Goal: Task Accomplishment & Management: Manage account settings

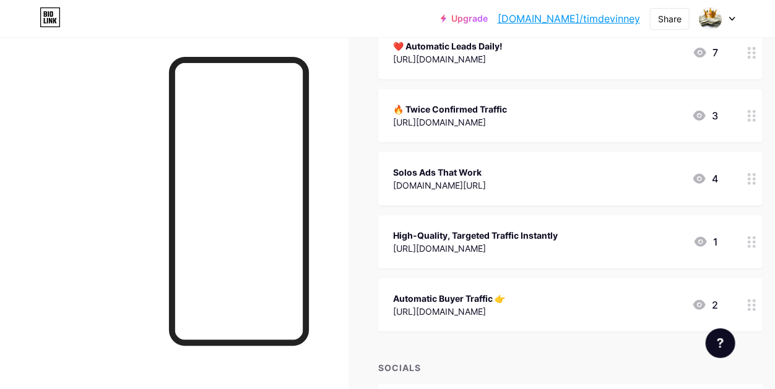
scroll to position [174, 0]
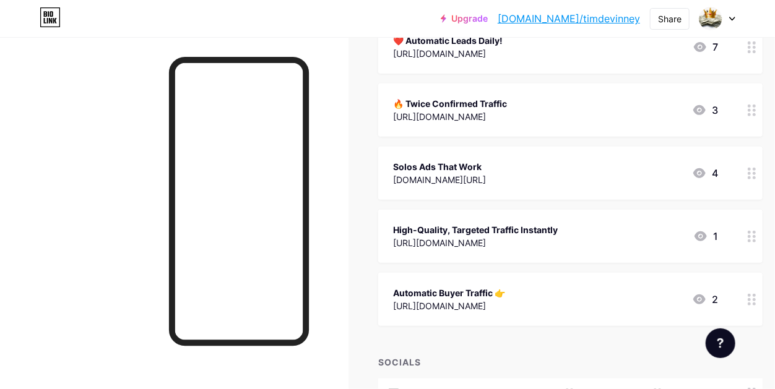
click at [453, 163] on div "Solos Ads That Work" at bounding box center [439, 166] width 93 height 13
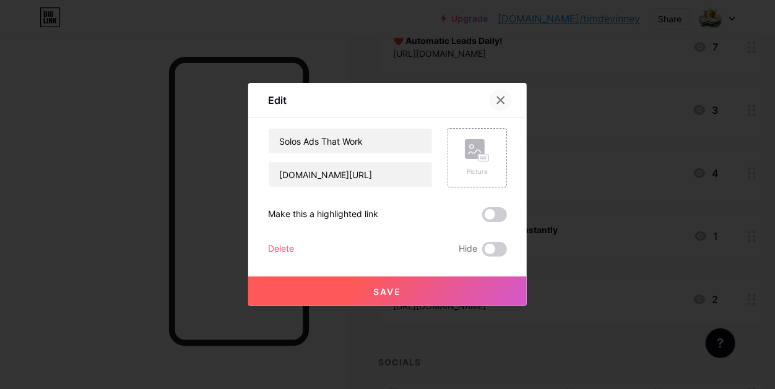
click at [502, 99] on icon at bounding box center [501, 100] width 10 height 10
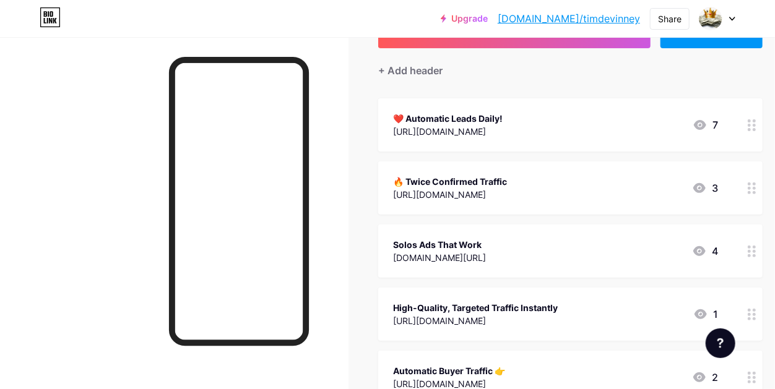
scroll to position [0, 0]
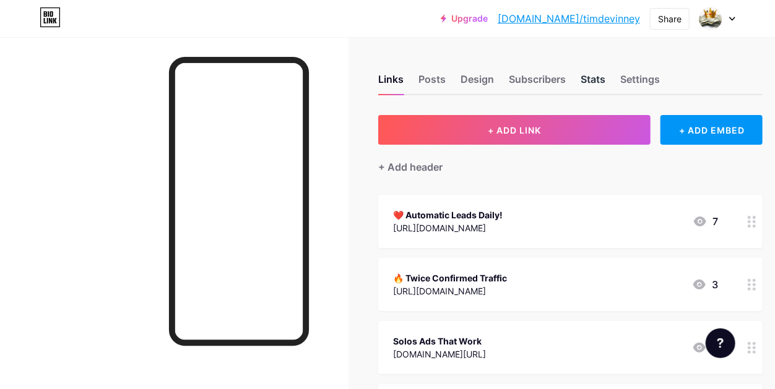
click at [592, 76] on div "Stats" at bounding box center [592, 83] width 25 height 22
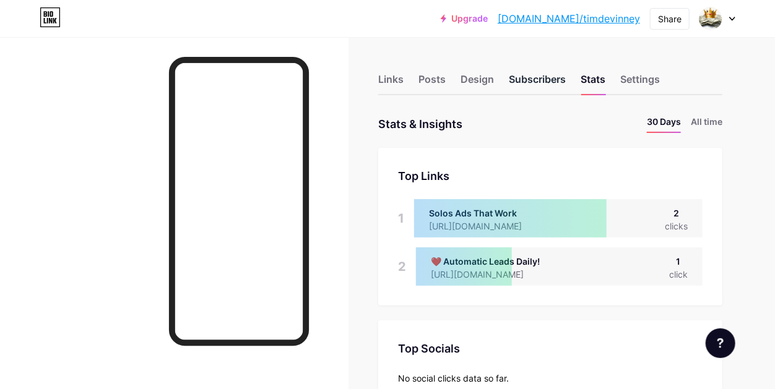
click at [541, 77] on div "Subscribers" at bounding box center [537, 83] width 57 height 22
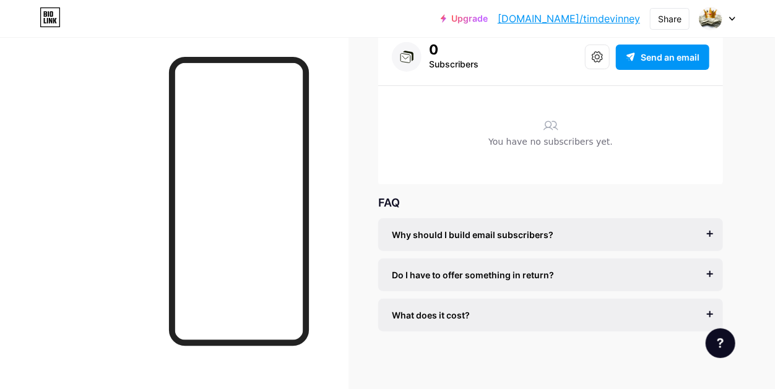
scroll to position [85, 0]
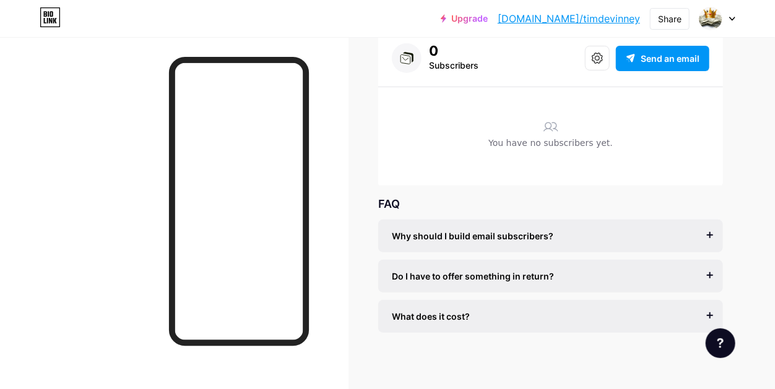
click at [608, 319] on div "What does it cost?" at bounding box center [550, 316] width 317 height 13
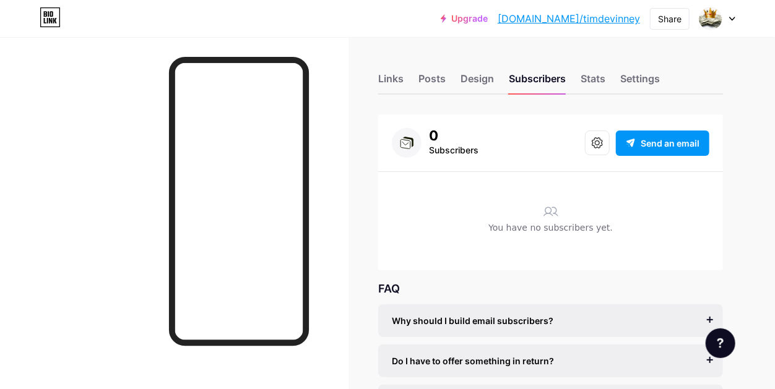
scroll to position [0, 0]
click at [391, 79] on div "Links" at bounding box center [390, 83] width 25 height 22
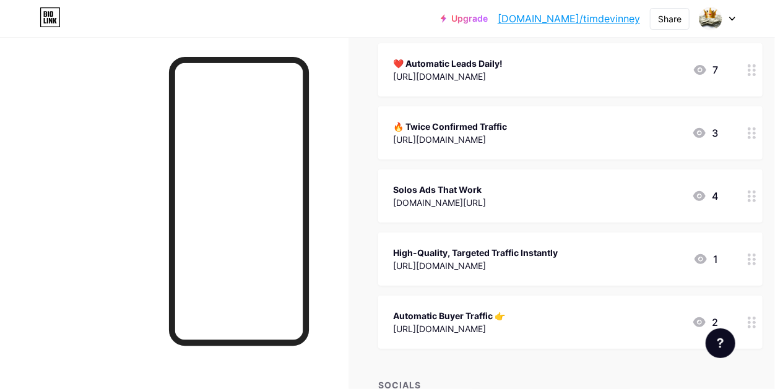
scroll to position [158, 0]
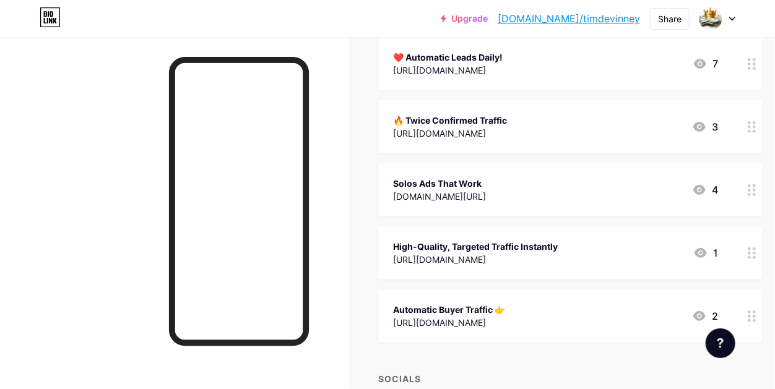
click at [557, 256] on div "[URL][DOMAIN_NAME]" at bounding box center [475, 259] width 165 height 13
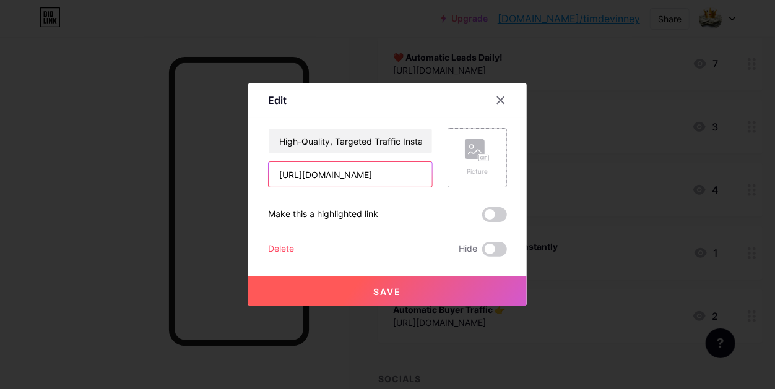
scroll to position [0, 79]
drag, startPoint x: 274, startPoint y: 174, endPoint x: 455, endPoint y: 181, distance: 180.7
click at [455, 181] on div "High-Quality, Targeted Traffic Instantly [URL][DOMAIN_NAME] Picture" at bounding box center [387, 157] width 239 height 59
click at [498, 99] on icon at bounding box center [501, 100] width 10 height 10
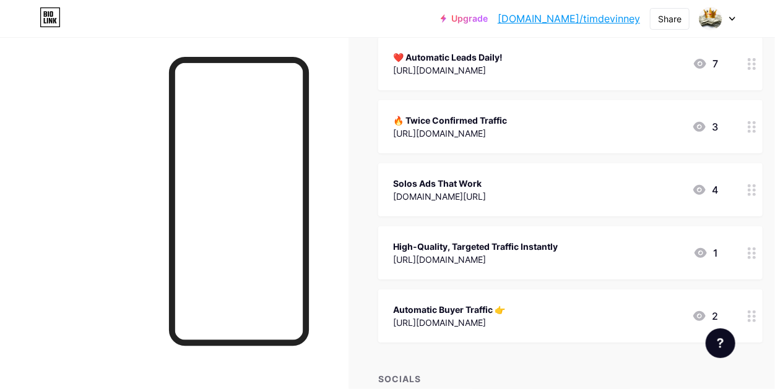
click at [350, 121] on div "Links Posts Design Subscribers Stats Settings + ADD LINK + ADD EMBED + Add head…" at bounding box center [407, 238] width 814 height 719
click at [507, 114] on div "🔥 Twice Confirmed Traffic" at bounding box center [450, 120] width 114 height 13
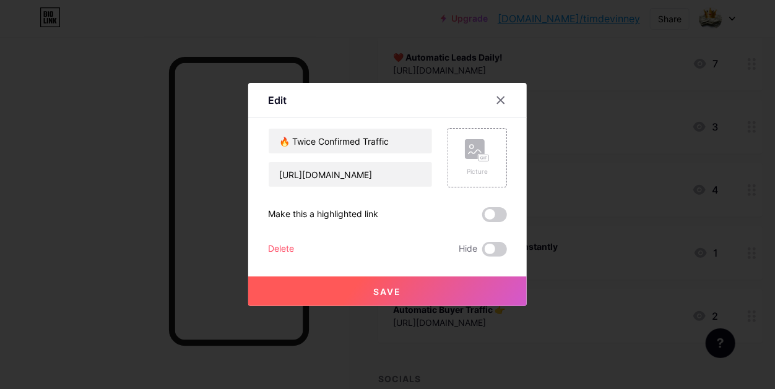
click at [390, 288] on span "Save" at bounding box center [388, 291] width 28 height 11
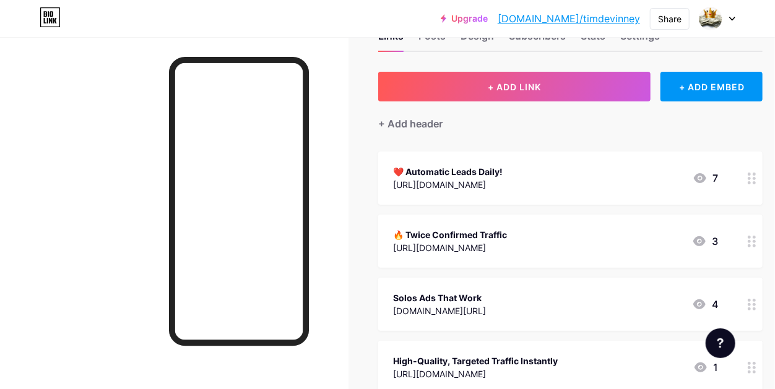
scroll to position [42, 0]
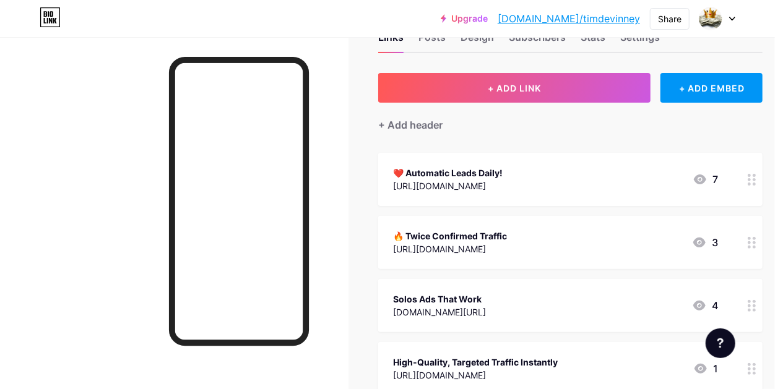
click at [704, 178] on icon at bounding box center [699, 179] width 12 height 10
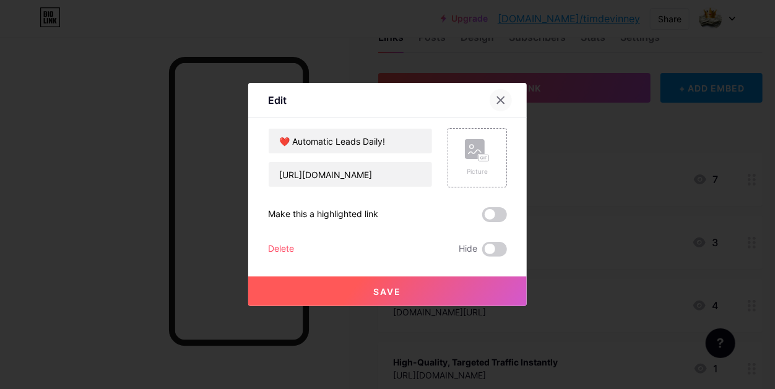
click at [505, 100] on div at bounding box center [500, 100] width 22 height 22
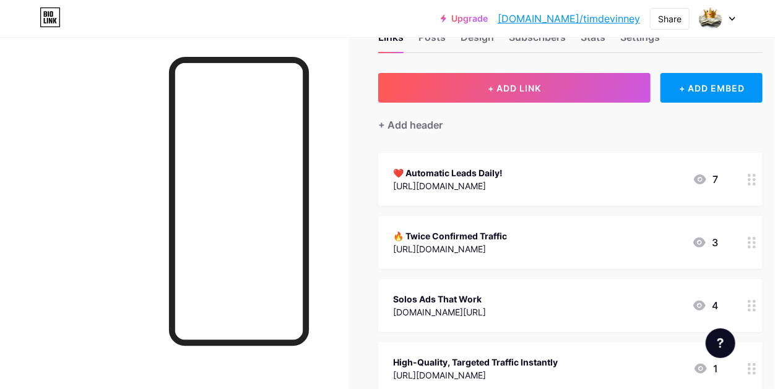
click at [718, 173] on div "7" at bounding box center [704, 179] width 25 height 15
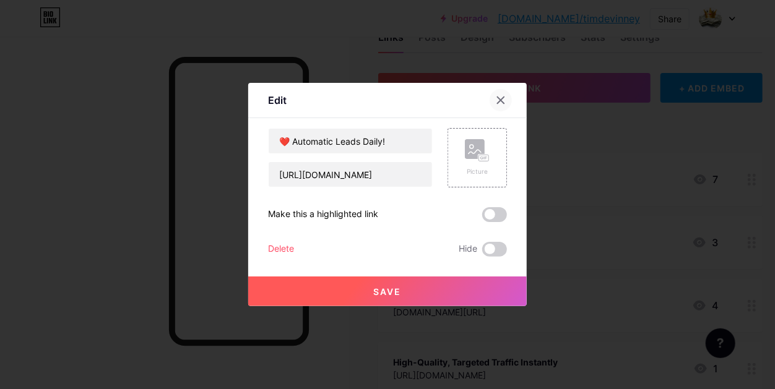
click at [500, 100] on icon at bounding box center [500, 100] width 7 height 7
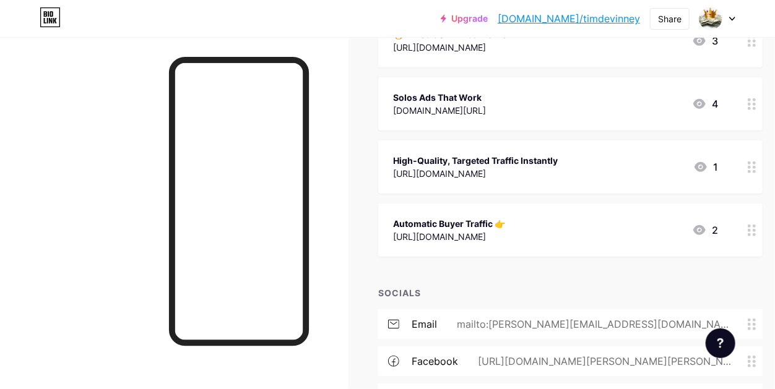
scroll to position [244, 0]
click at [624, 160] on div "High-Quality, Targeted Traffic Instantly [URL][DOMAIN_NAME] 1" at bounding box center [555, 166] width 325 height 28
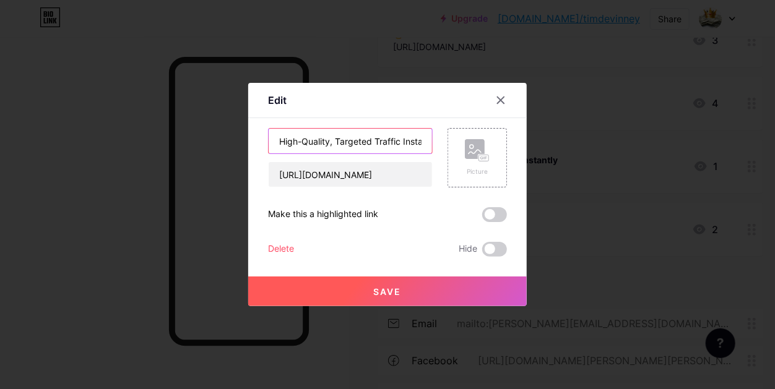
click at [289, 144] on input "High-Quality, Targeted Traffic Instantly" at bounding box center [349, 141] width 163 height 25
type input "High-Quality, Targeted Traffic"
click at [387, 288] on span "Save" at bounding box center [388, 291] width 28 height 11
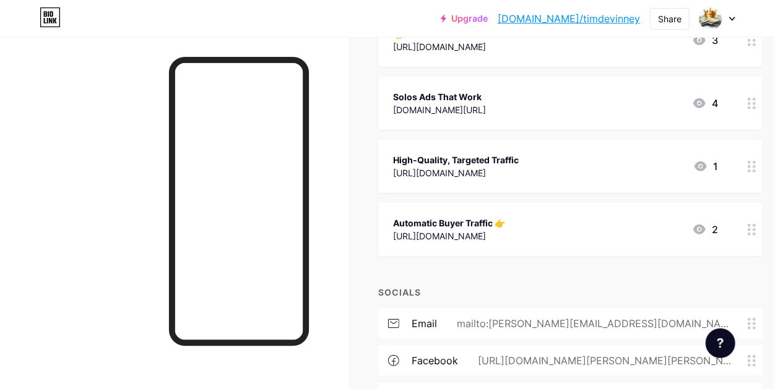
click at [518, 171] on div "[URL][DOMAIN_NAME]" at bounding box center [456, 172] width 126 height 13
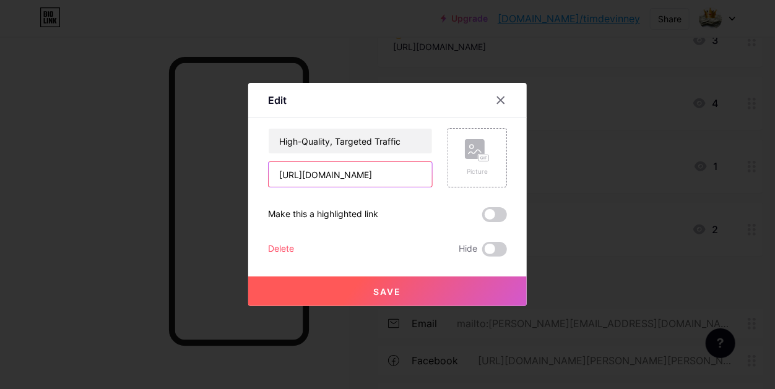
scroll to position [0, 79]
drag, startPoint x: 273, startPoint y: 177, endPoint x: 458, endPoint y: 182, distance: 184.4
click at [458, 182] on div "High-Quality, Targeted Traffic [URL][DOMAIN_NAME] Picture" at bounding box center [387, 157] width 239 height 59
paste input "[DOMAIN_NAME][URL]"
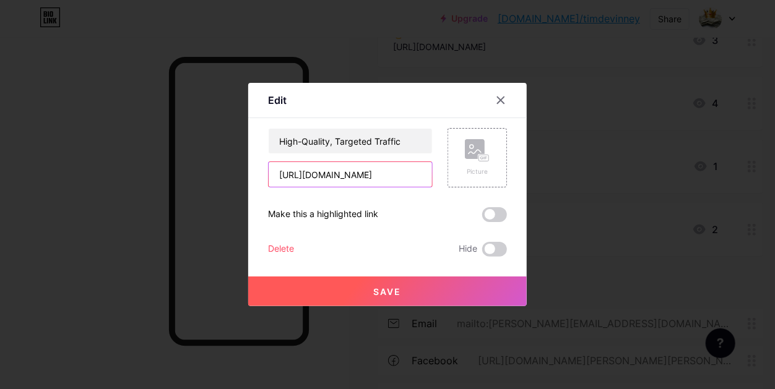
type input "[URL][DOMAIN_NAME]"
click at [389, 293] on span "Save" at bounding box center [388, 291] width 28 height 11
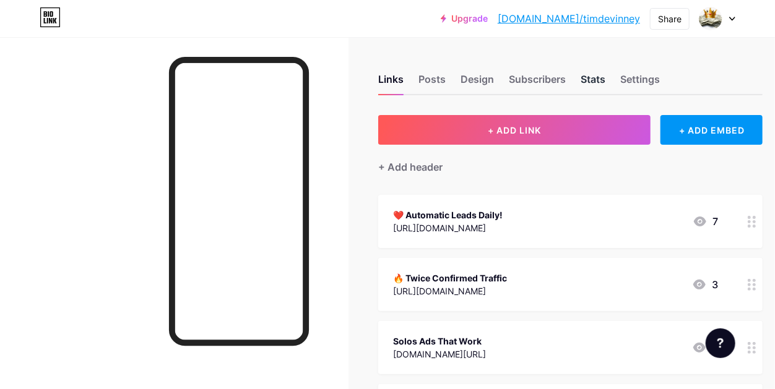
click at [595, 77] on div "Stats" at bounding box center [592, 83] width 25 height 22
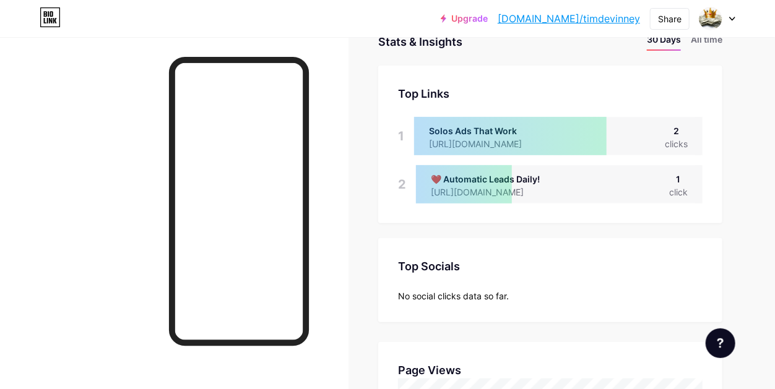
scroll to position [59, 0]
